Goal: Check status: Check status

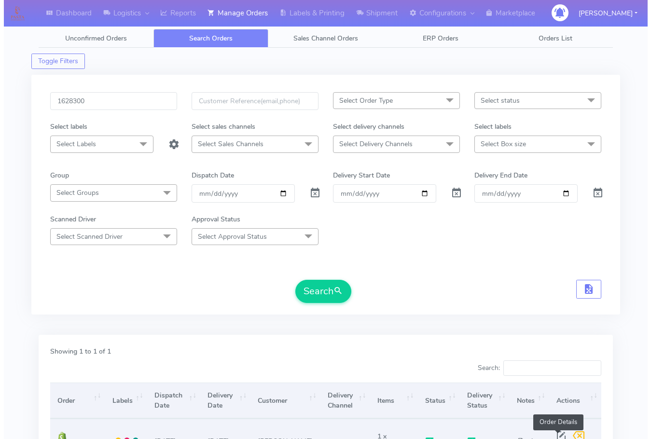
scroll to position [107, 0]
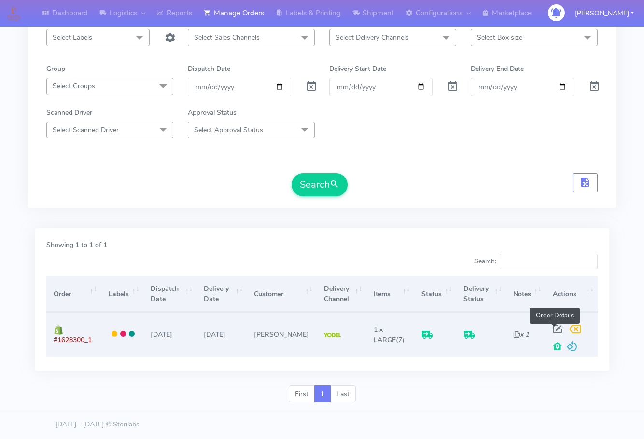
click at [553, 327] on span at bounding box center [556, 331] width 17 height 9
select select "5"
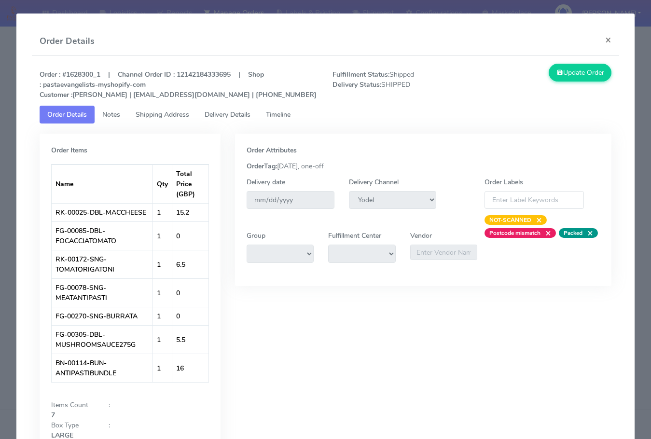
click at [120, 111] on span "Notes" at bounding box center [111, 114] width 18 height 9
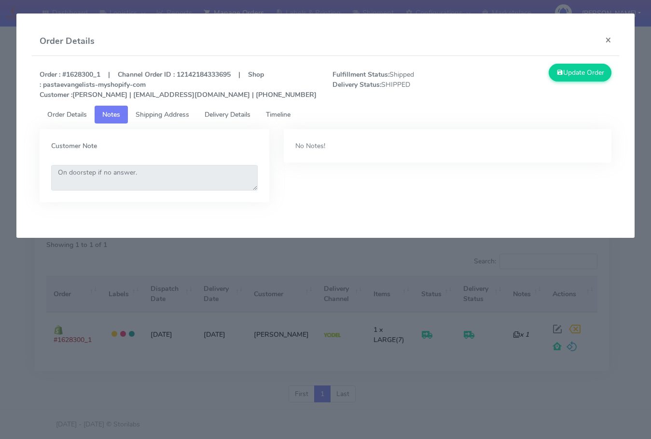
click at [163, 114] on span "Shipping Address" at bounding box center [163, 114] width 54 height 9
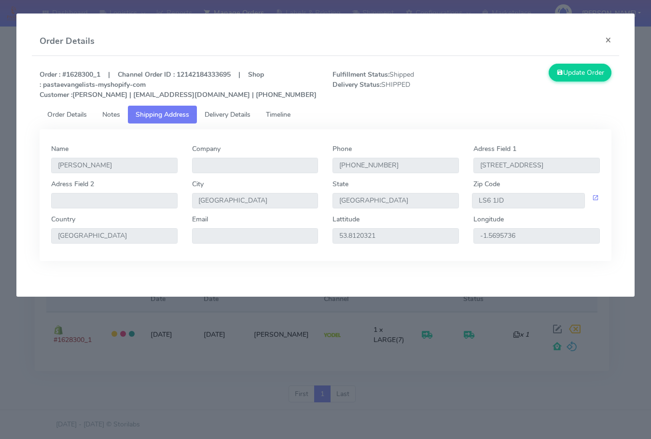
click at [221, 116] on span "Delivery Details" at bounding box center [228, 114] width 46 height 9
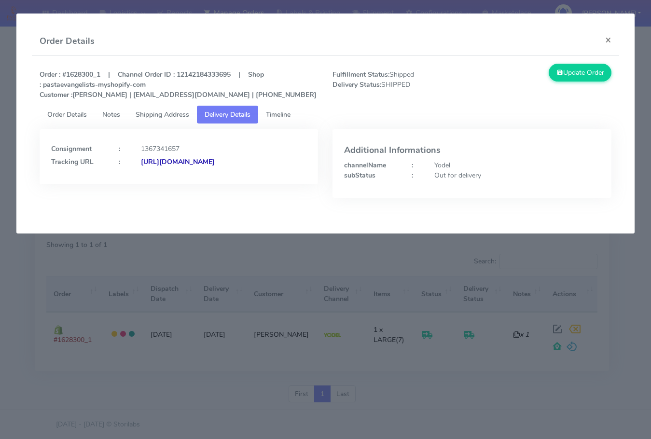
drag, startPoint x: 282, startPoint y: 178, endPoint x: 155, endPoint y: 207, distance: 130.1
click at [156, 206] on div "Consignment : 1367341657 Tracking URL : [URL][DOMAIN_NAME]" at bounding box center [178, 170] width 293 height 83
copy strong "JJD0002249960904128"
drag, startPoint x: 608, startPoint y: 38, endPoint x: 603, endPoint y: 39, distance: 4.8
click at [608, 38] on button "×" at bounding box center [608, 40] width 22 height 26
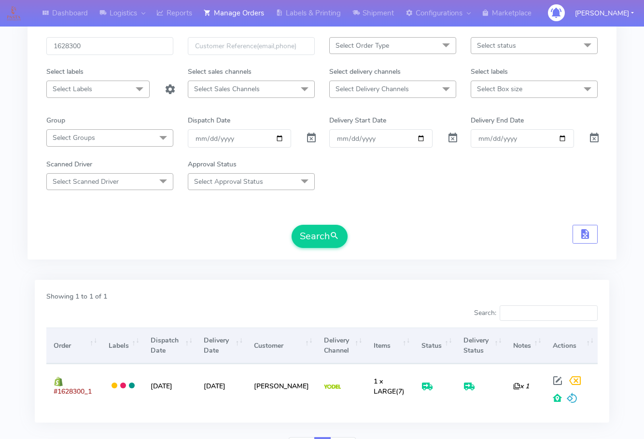
scroll to position [0, 0]
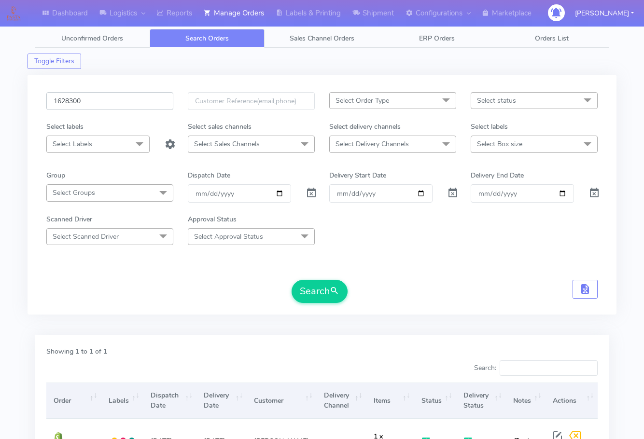
drag, startPoint x: 112, startPoint y: 102, endPoint x: 111, endPoint y: 117, distance: 14.5
click at [111, 102] on input "1628300" at bounding box center [109, 101] width 127 height 18
paste input "47"
type input "1628470"
click at [326, 287] on button "Search" at bounding box center [319, 291] width 56 height 23
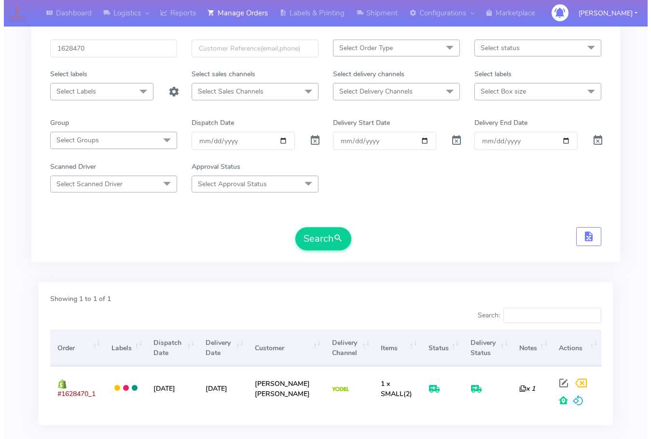
scroll to position [107, 0]
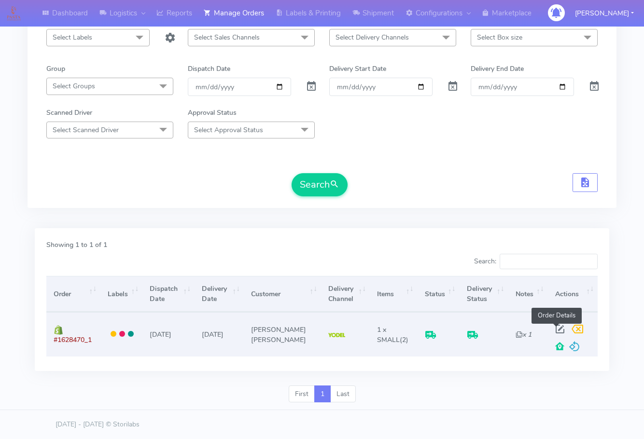
click at [556, 328] on span at bounding box center [559, 331] width 17 height 9
select select "5"
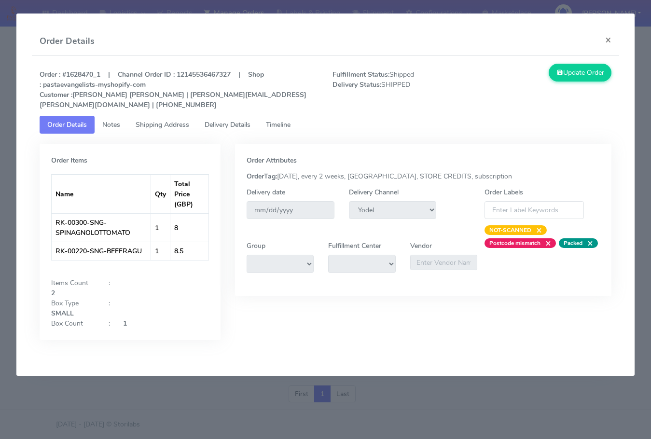
click at [151, 120] on span "Shipping Address" at bounding box center [163, 124] width 54 height 9
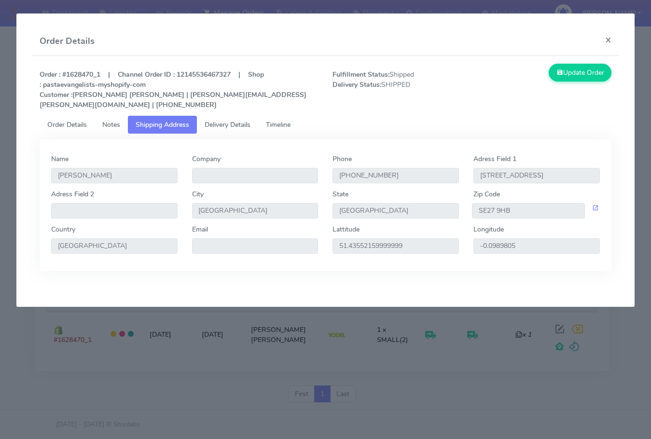
click at [220, 120] on span "Delivery Details" at bounding box center [228, 124] width 46 height 9
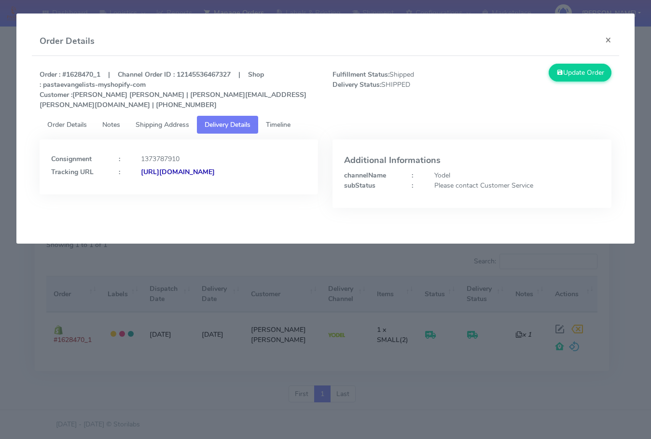
drag, startPoint x: 272, startPoint y: 179, endPoint x: 150, endPoint y: 195, distance: 123.1
click at [154, 194] on div "Consignment : 1373787910 Tracking URL : [URL][DOMAIN_NAME]" at bounding box center [178, 180] width 293 height 83
copy strong "/JJD0002249960904529"
